Goal: Task Accomplishment & Management: Complete application form

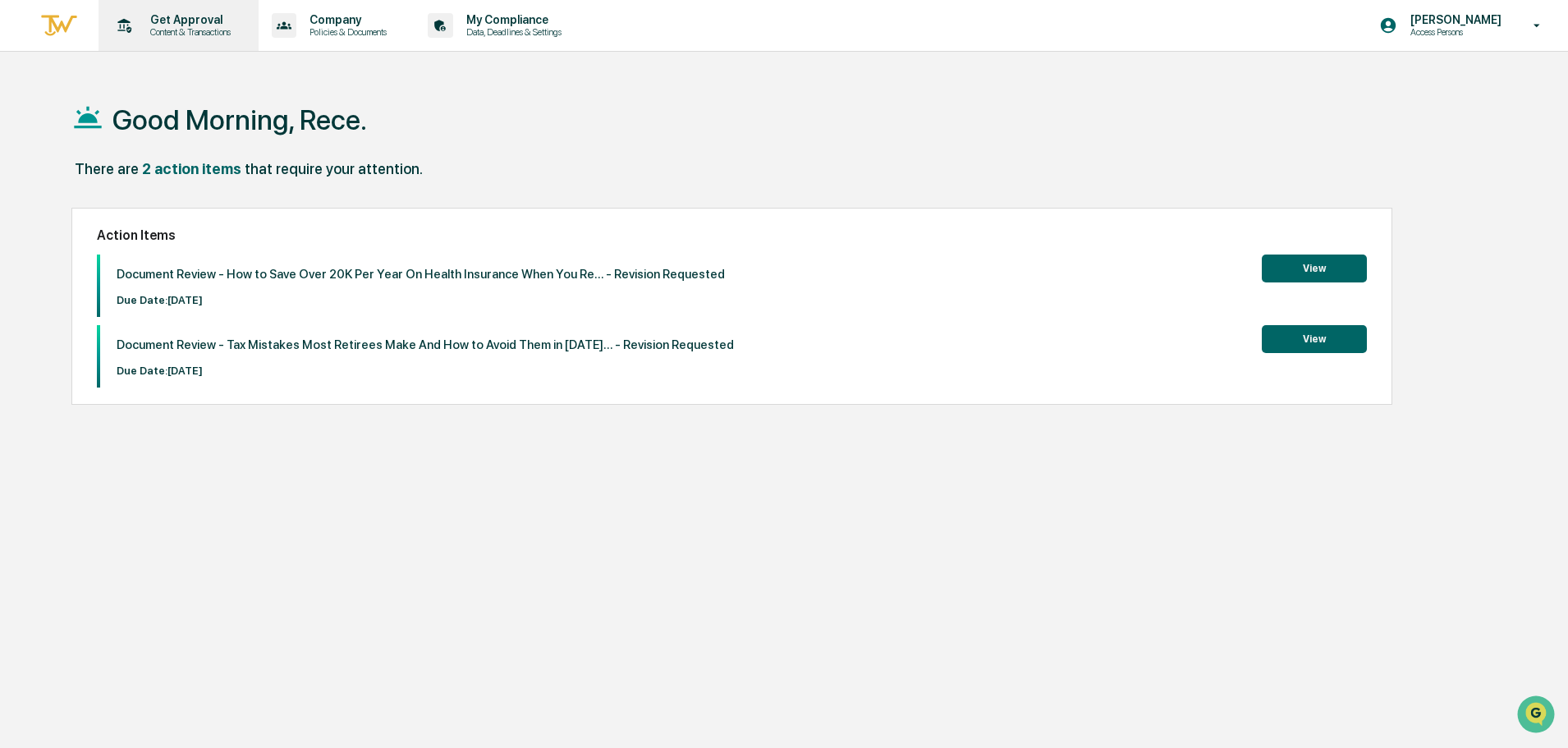
click at [179, 17] on p "Get Approval" at bounding box center [188, 19] width 102 height 13
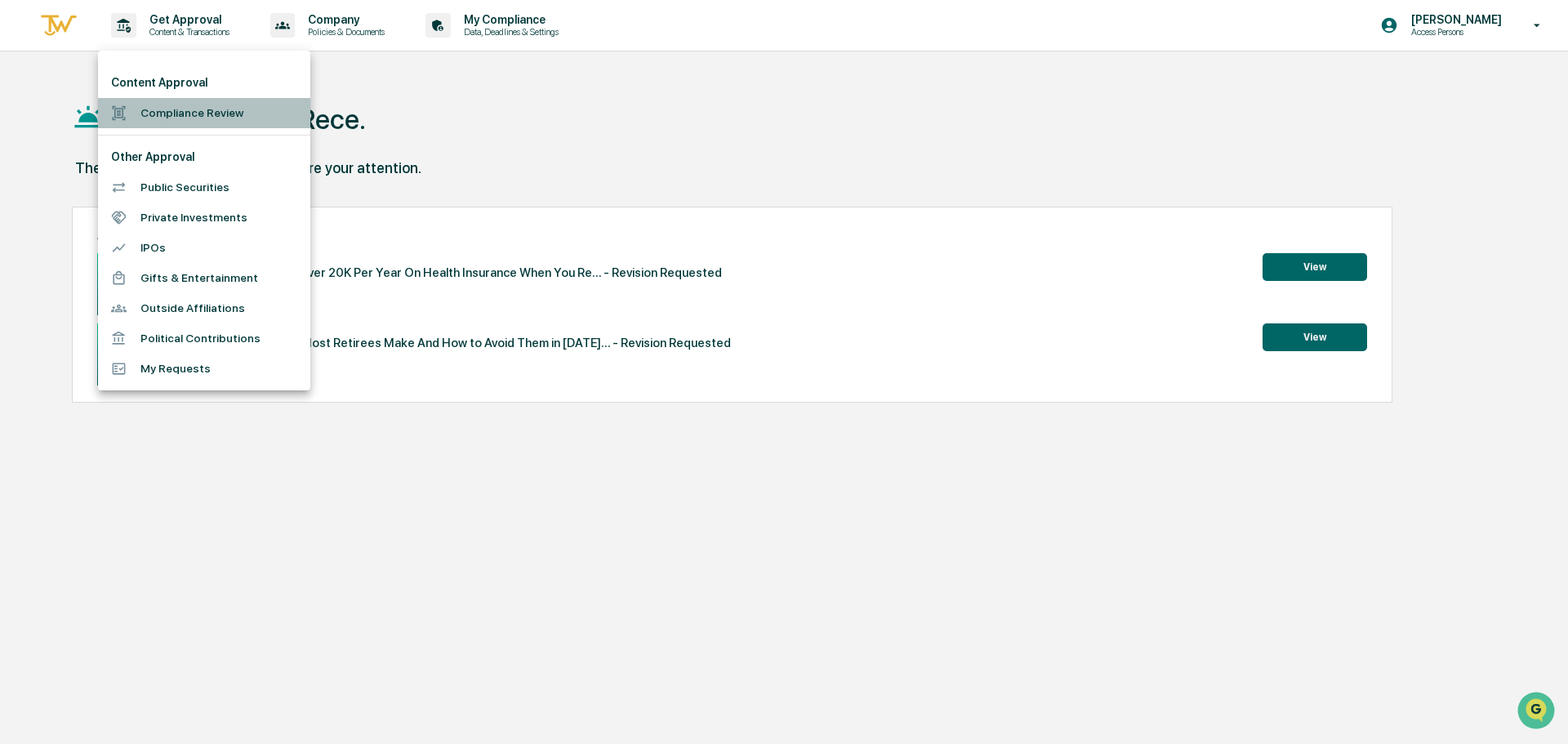
click at [189, 109] on li "Compliance Review" at bounding box center [204, 113] width 213 height 31
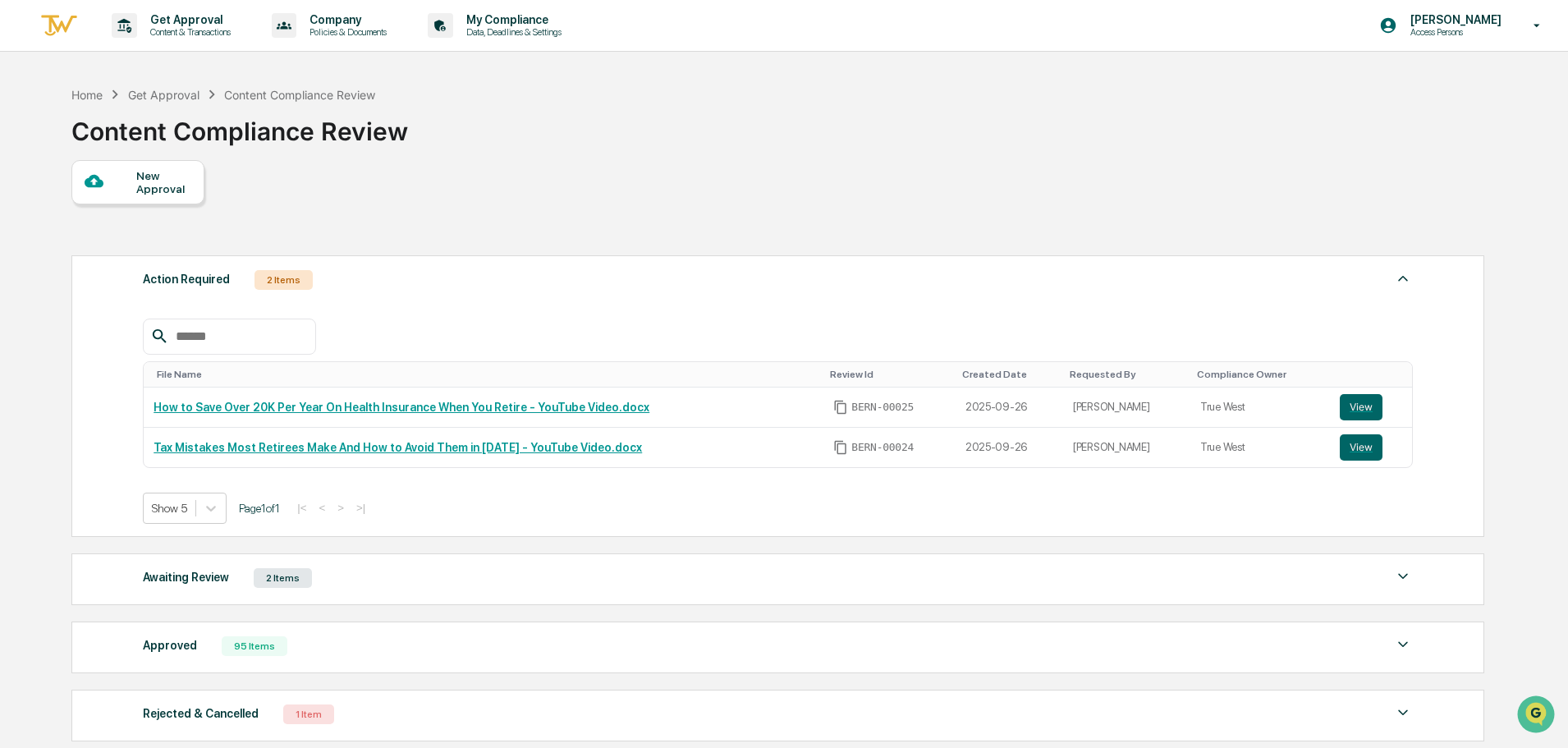
click at [154, 180] on div "New Approval" at bounding box center [164, 182] width 55 height 26
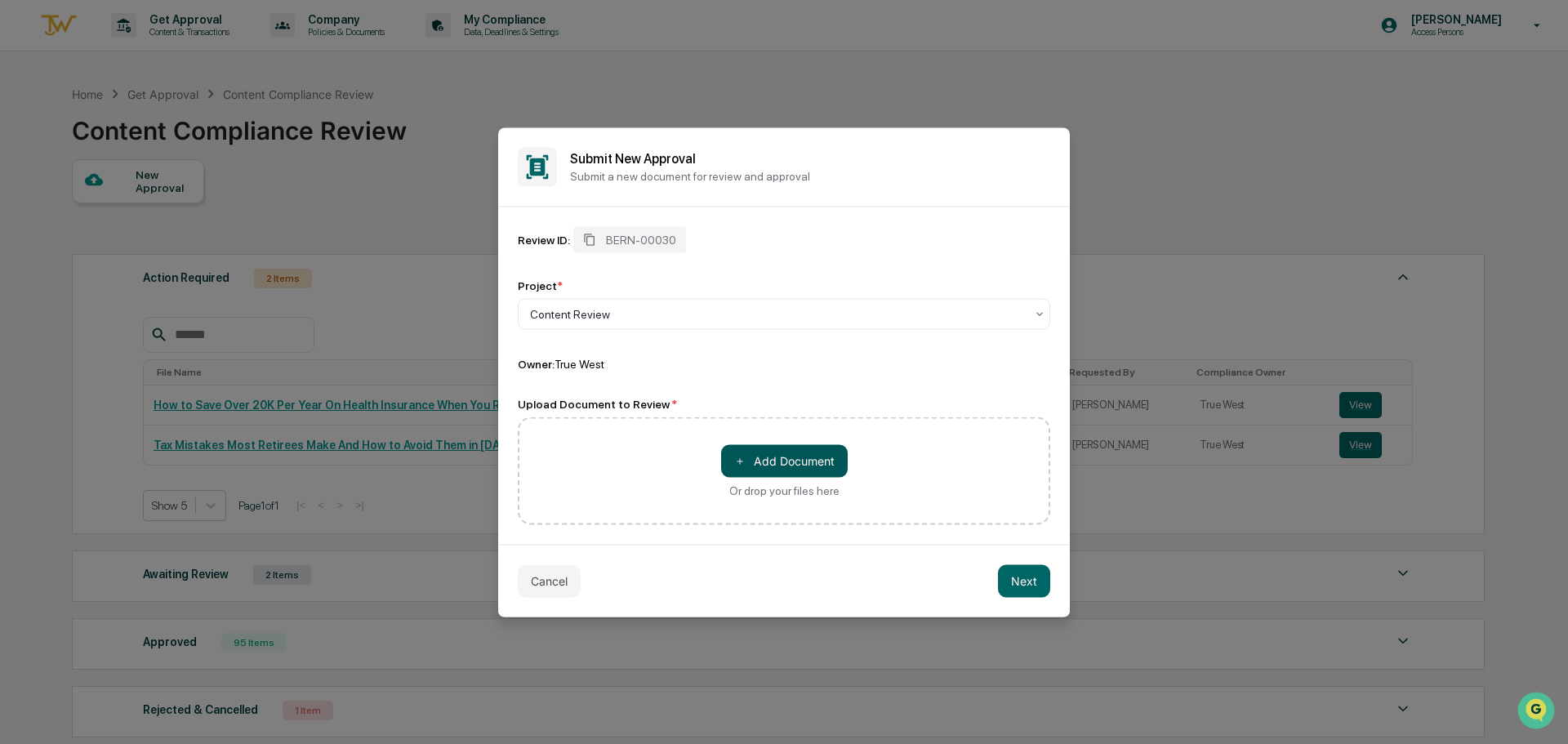
click at [814, 470] on button "＋ Add Document" at bounding box center [784, 460] width 127 height 32
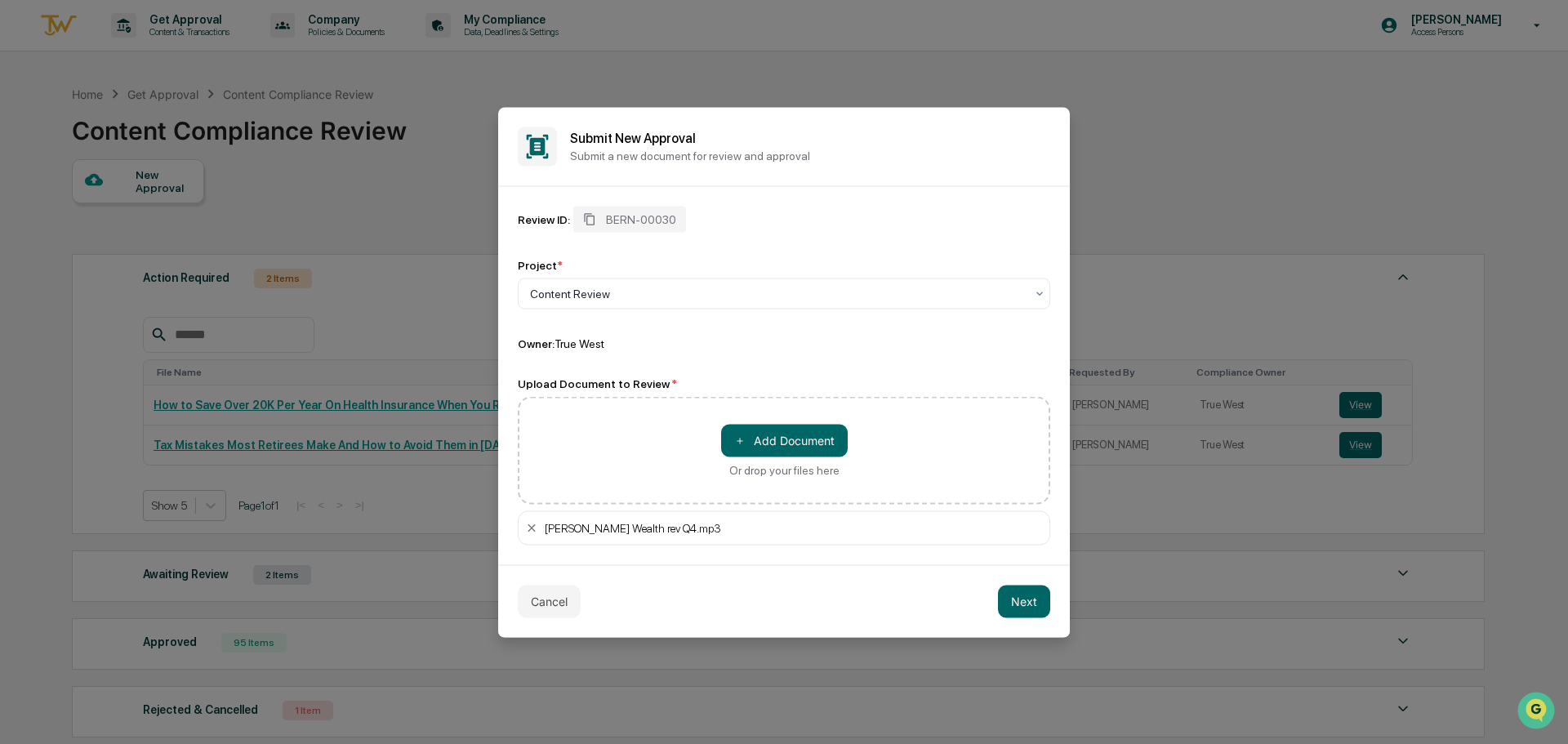
click at [1031, 593] on button "Next" at bounding box center [1024, 600] width 52 height 32
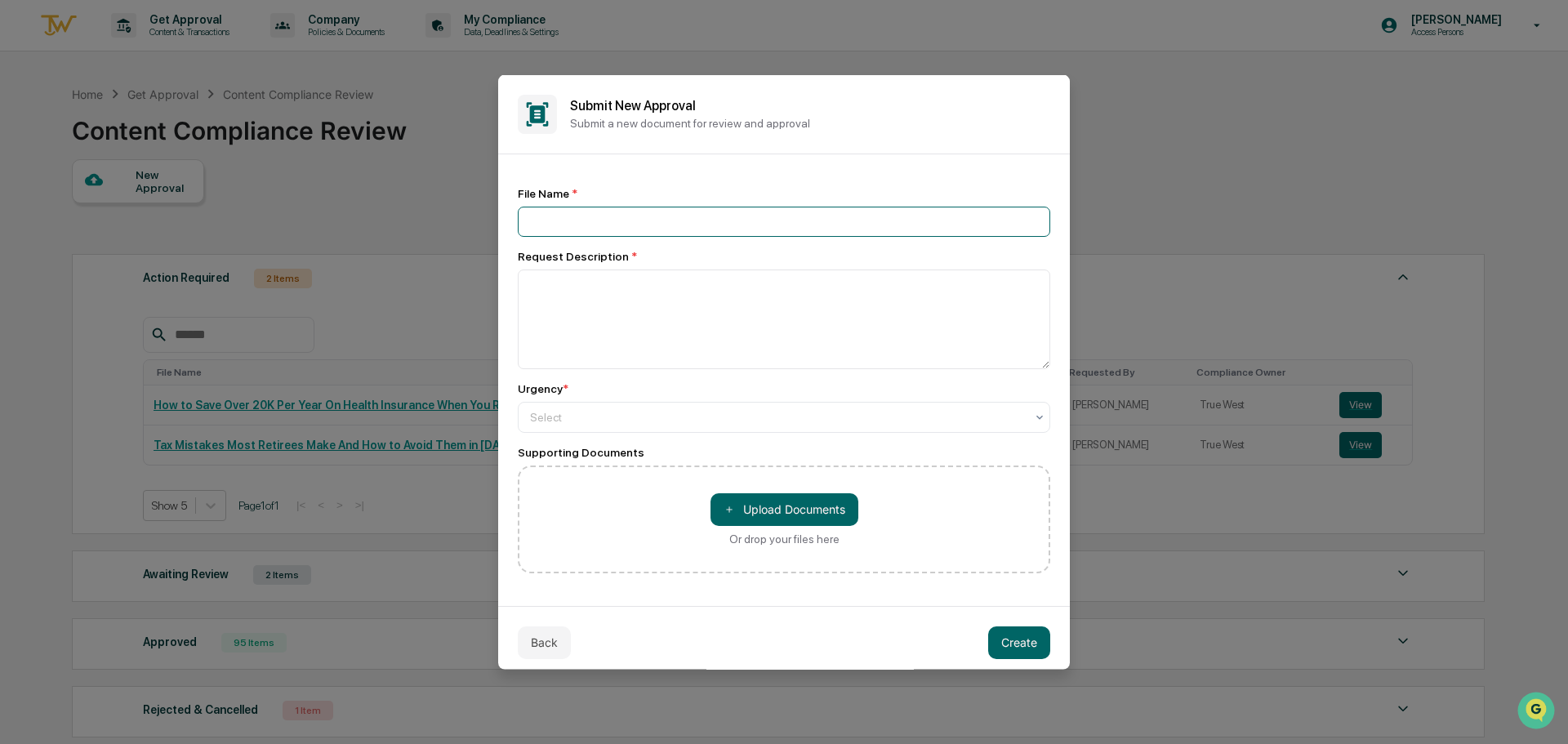
click at [597, 209] on input at bounding box center [784, 221] width 532 height 31
type input "**********"
click at [605, 279] on textarea at bounding box center [784, 319] width 532 height 100
type textarea "*"
type textarea "**********"
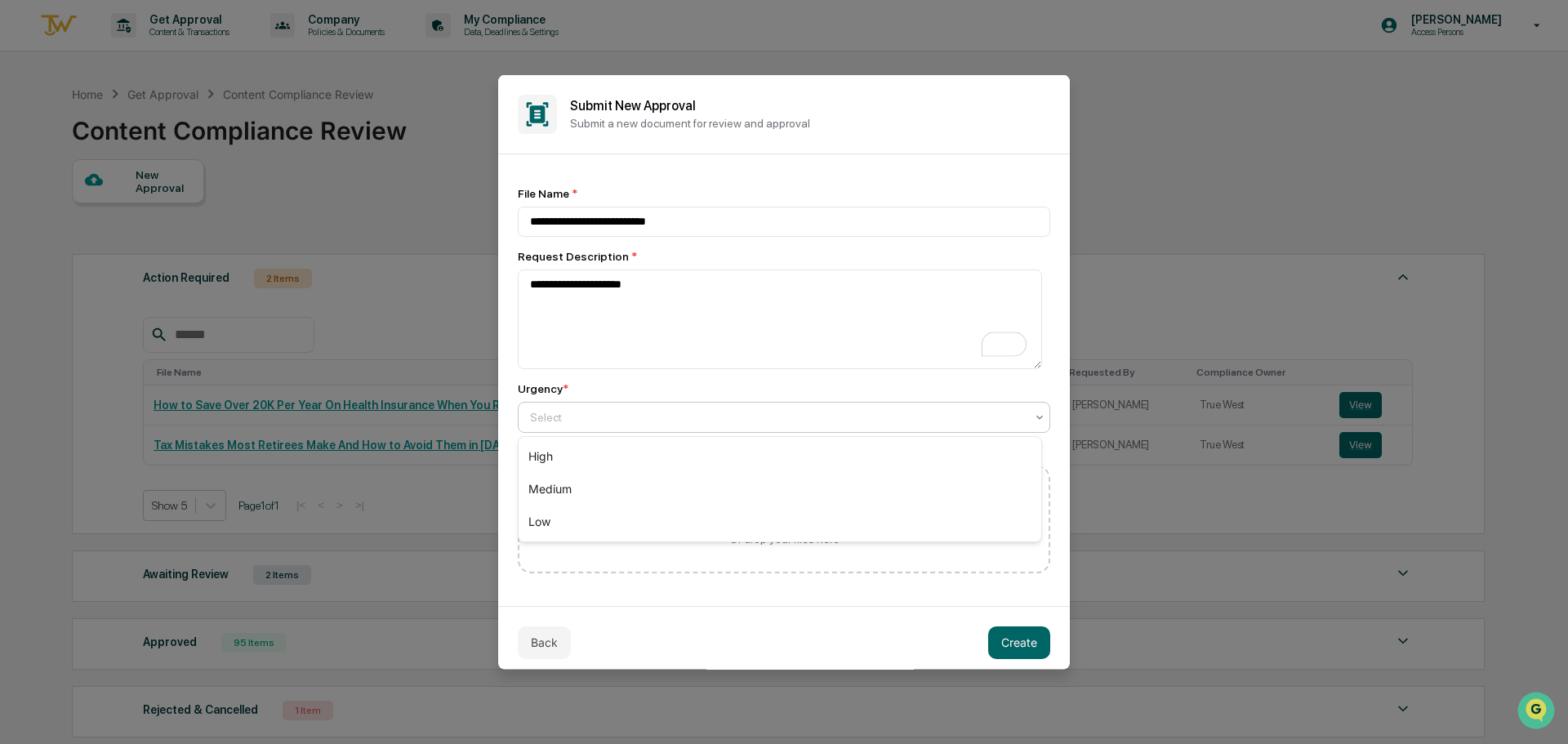
click at [624, 423] on div at bounding box center [778, 417] width 495 height 17
click at [625, 478] on div "Medium" at bounding box center [780, 488] width 522 height 32
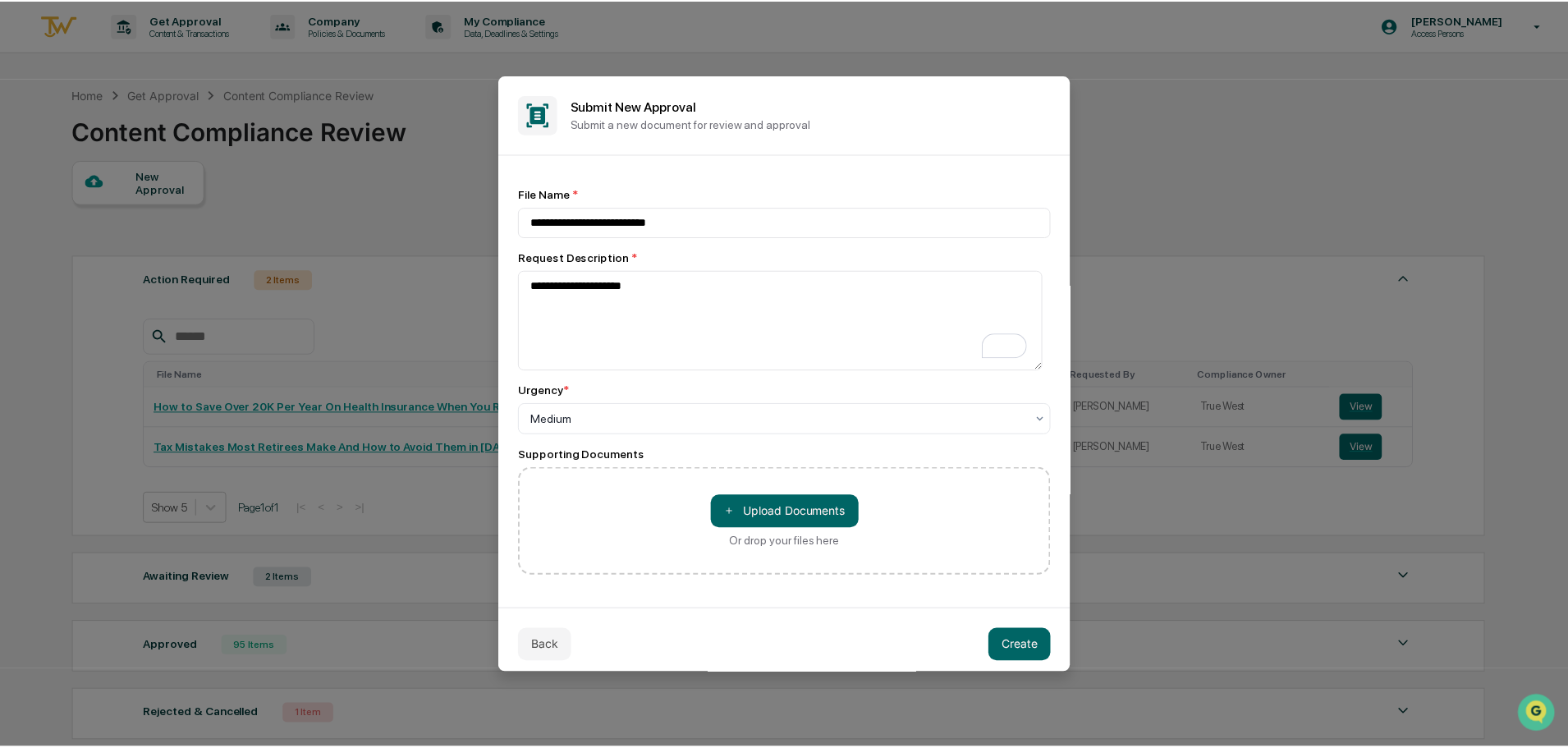
scroll to position [9, 0]
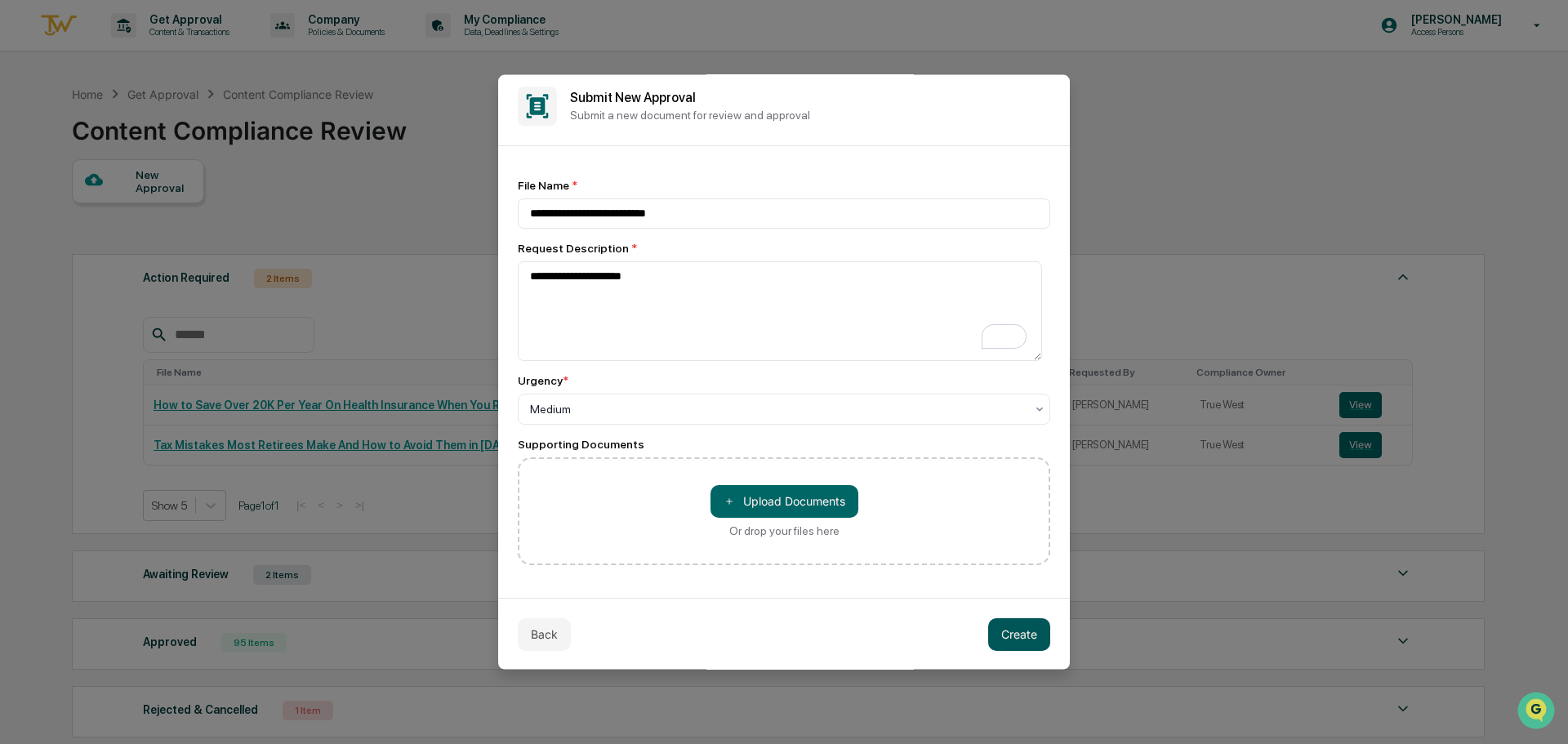
click at [1013, 642] on button "Create" at bounding box center [1018, 634] width 62 height 32
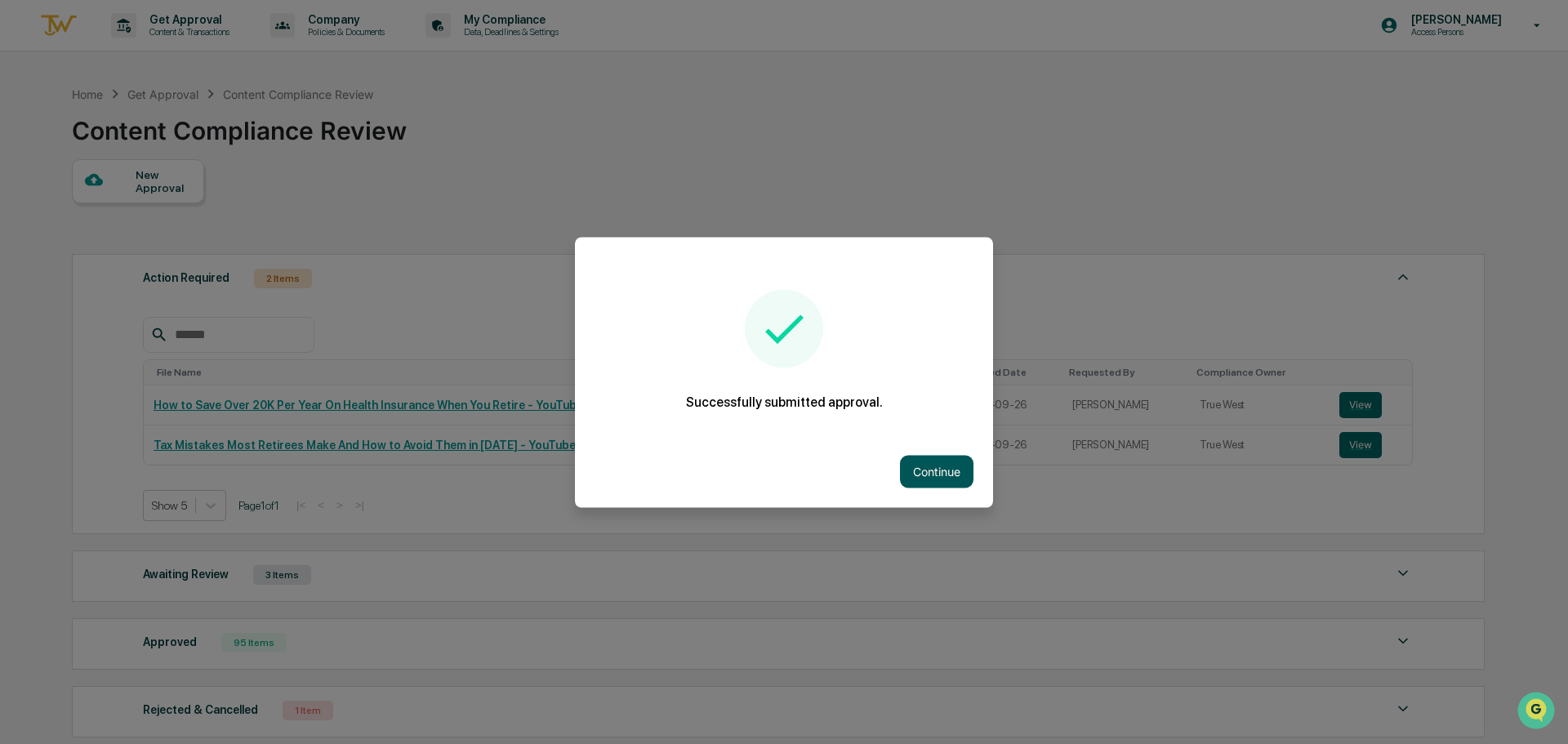
click at [949, 464] on button "Continue" at bounding box center [936, 471] width 74 height 32
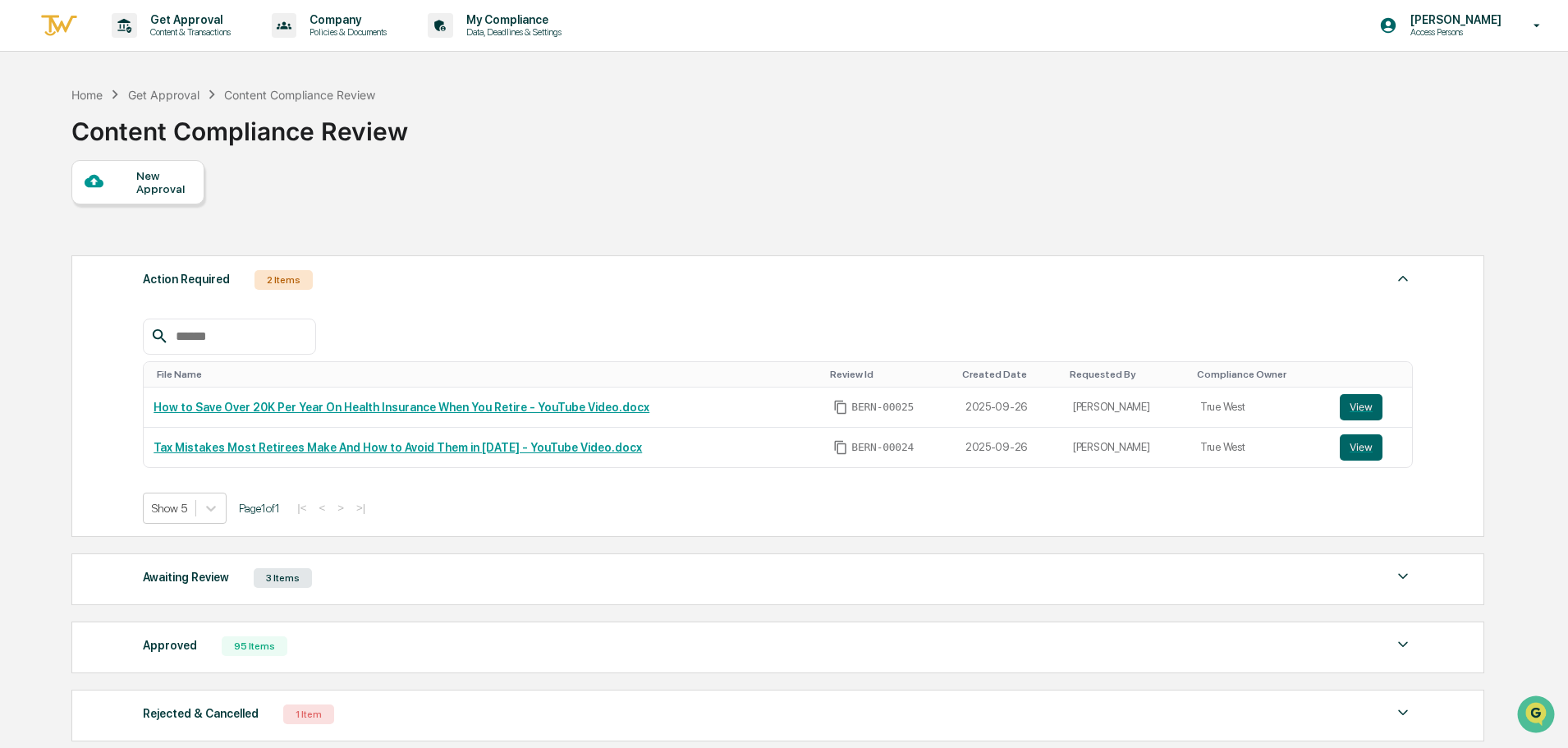
click at [1068, 178] on div "New Approval Action Required 2 Items File Name Review Id Created Date Requested…" at bounding box center [777, 455] width 1411 height 590
